Goal: Information Seeking & Learning: Check status

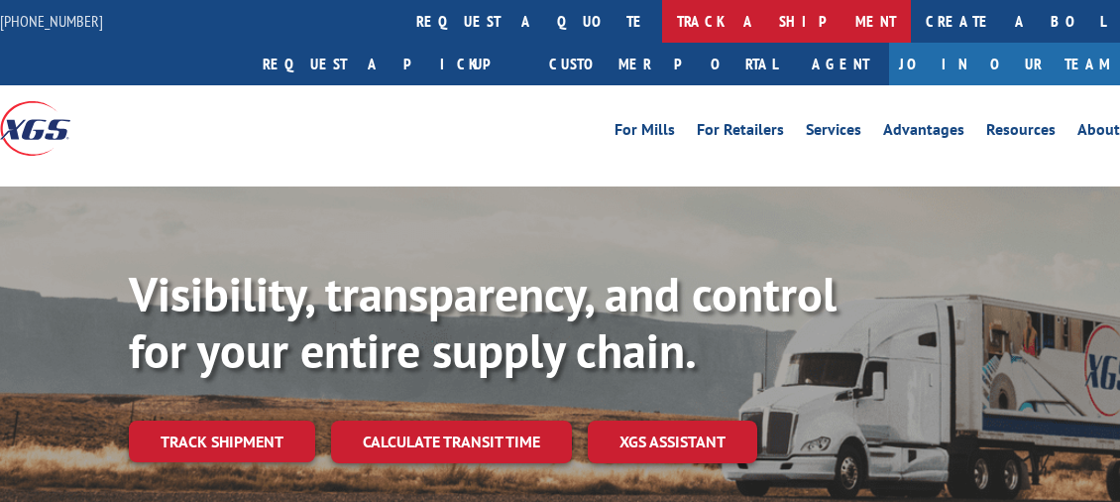
click at [662, 27] on link "track a shipment" at bounding box center [786, 21] width 249 height 43
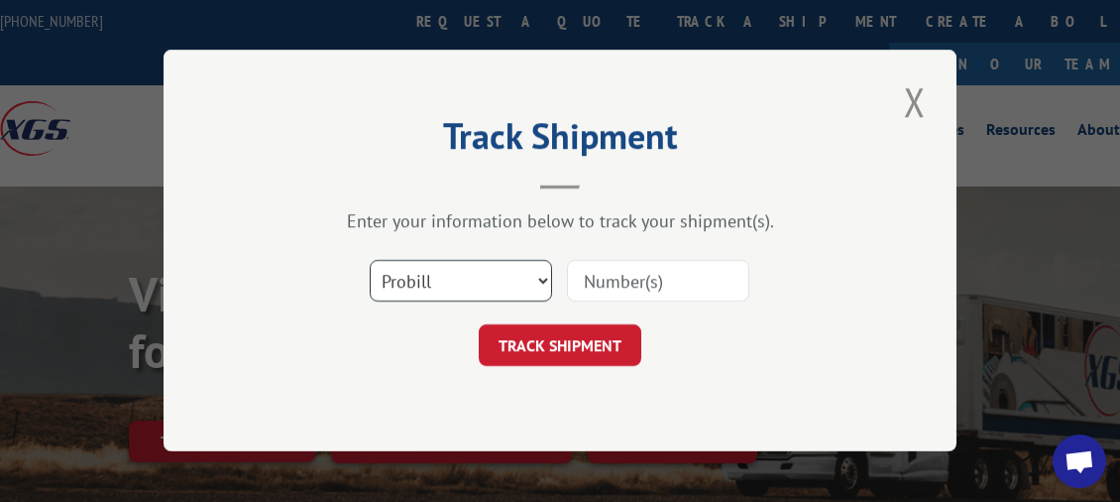
click at [533, 277] on select "Select category... Probill BOL PO" at bounding box center [461, 282] width 182 height 42
select select "bol"
click at [370, 261] on select "Select category... Probill BOL PO" at bounding box center [461, 282] width 182 height 42
click at [634, 279] on input at bounding box center [658, 282] width 182 height 42
paste input "6100041532"
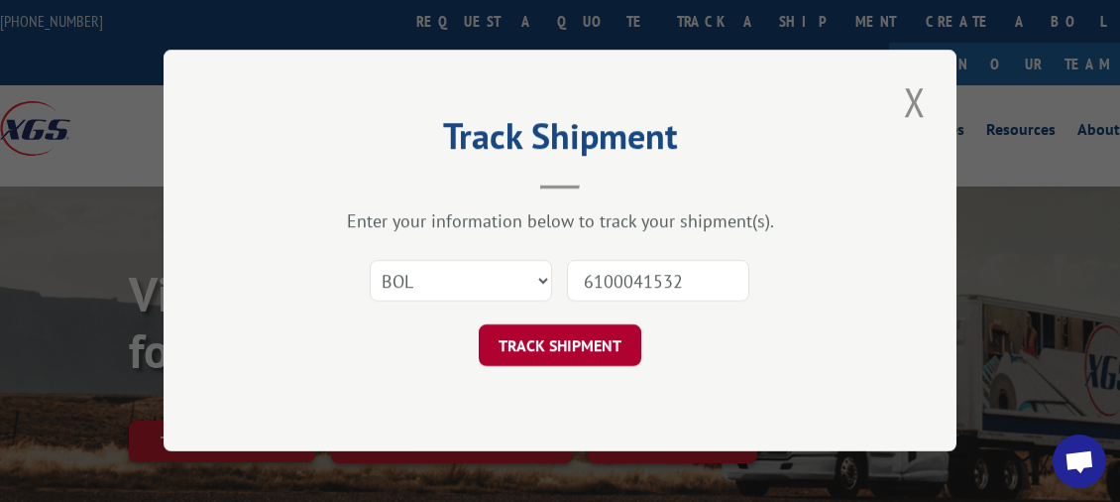
type input "6100041532"
click at [569, 346] on button "TRACK SHIPMENT" at bounding box center [560, 346] width 163 height 42
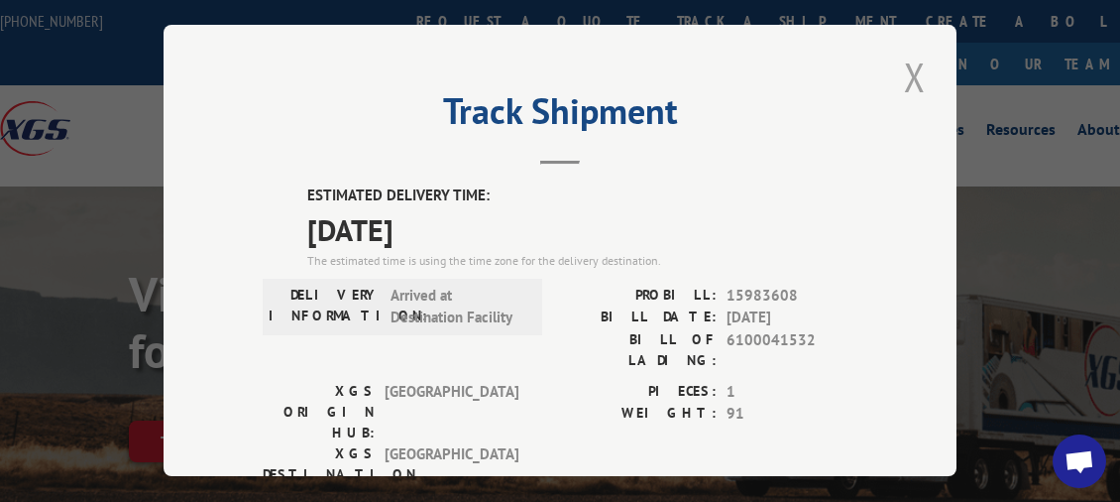
click at [899, 75] on button "Close modal" at bounding box center [915, 77] width 34 height 55
